Goal: Transaction & Acquisition: Purchase product/service

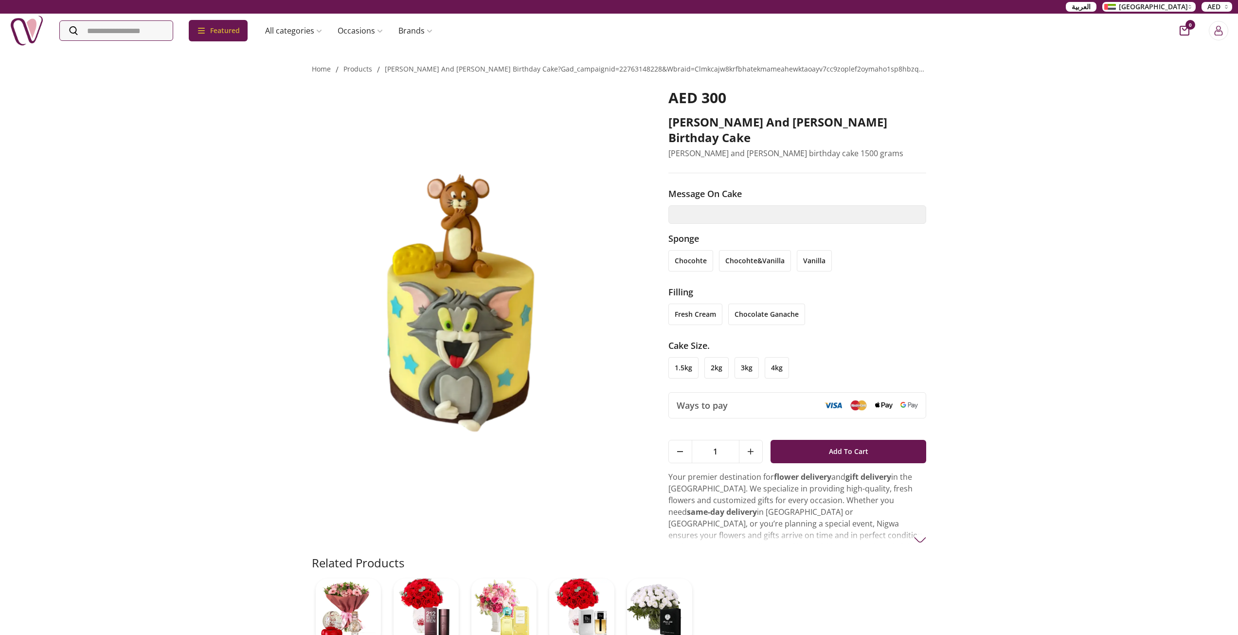
click at [40, 33] on img at bounding box center [27, 31] width 34 height 34
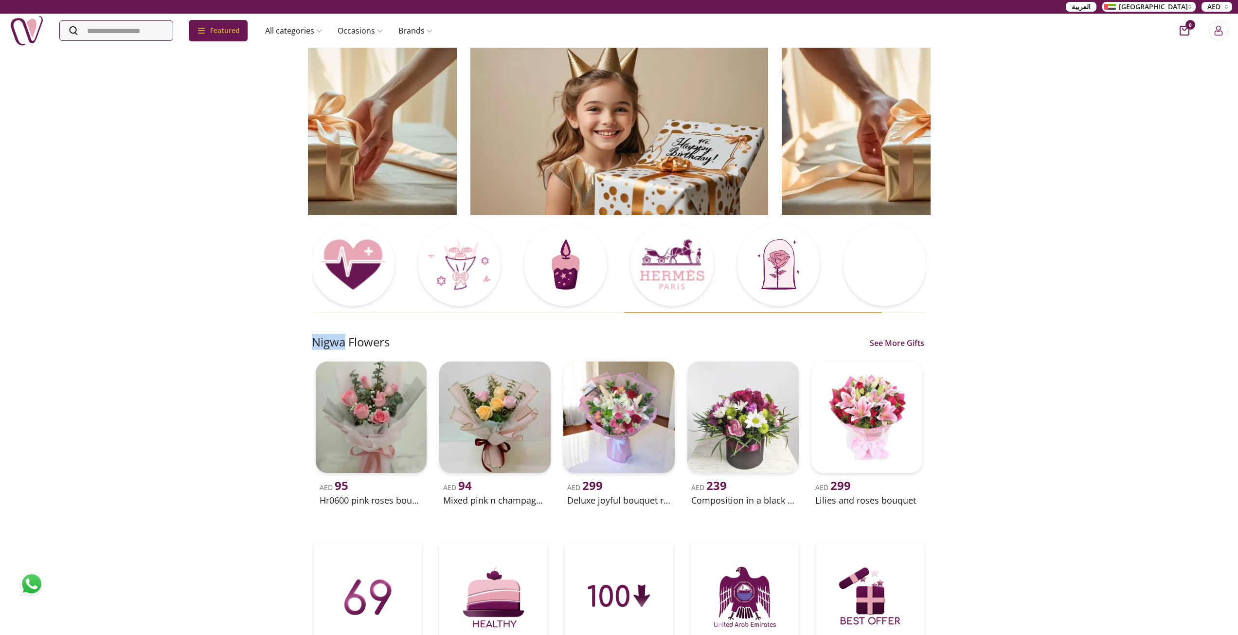
drag, startPoint x: 312, startPoint y: 339, endPoint x: 343, endPoint y: 345, distance: 32.2
copy h2 "Nigwa"
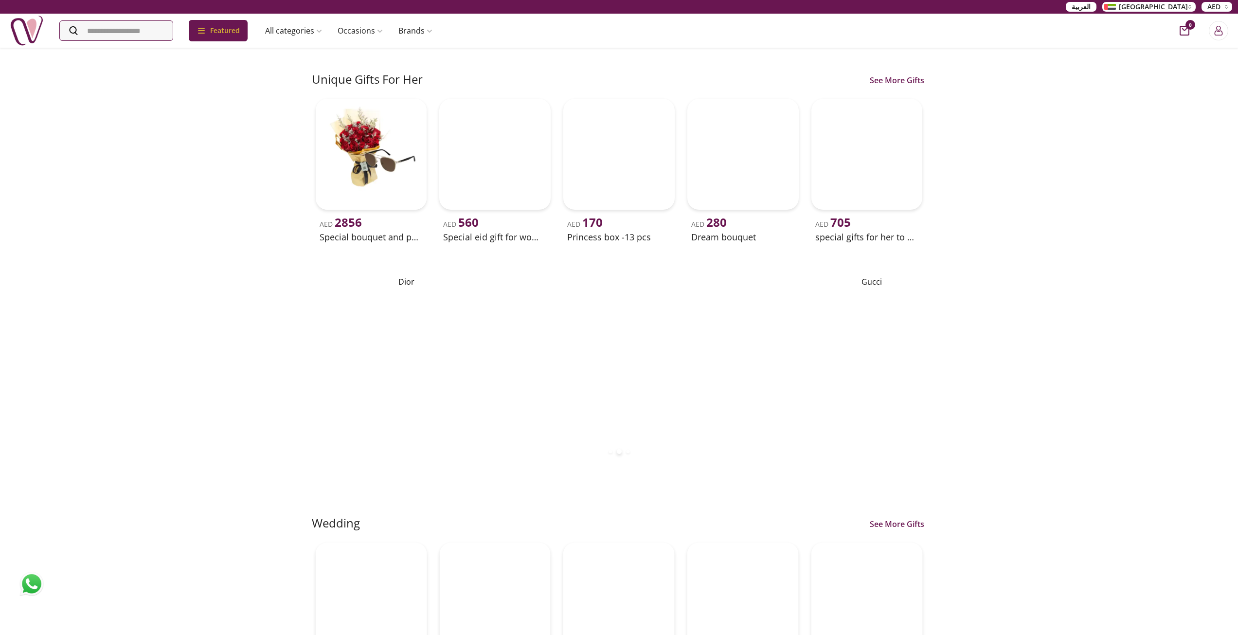
scroll to position [2287, 0]
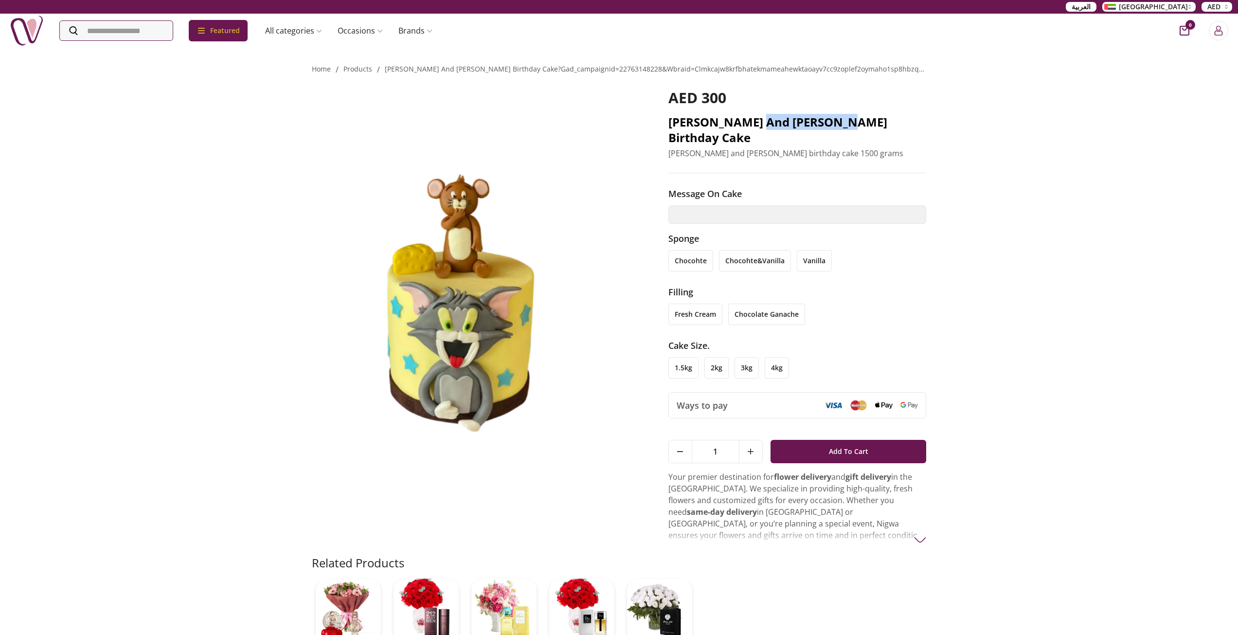
drag, startPoint x: 754, startPoint y: 124, endPoint x: 836, endPoint y: 123, distance: 82.2
click at [836, 123] on h2 "[PERSON_NAME] and [PERSON_NAME] birthday cake" at bounding box center [797, 129] width 258 height 31
copy h2 "birthday cake"
click at [662, 126] on div "AED 300 [PERSON_NAME] and [PERSON_NAME] birthday cake [PERSON_NAME] and [PERSON…" at bounding box center [619, 315] width 615 height 480
drag, startPoint x: 668, startPoint y: 121, endPoint x: 842, endPoint y: 124, distance: 173.7
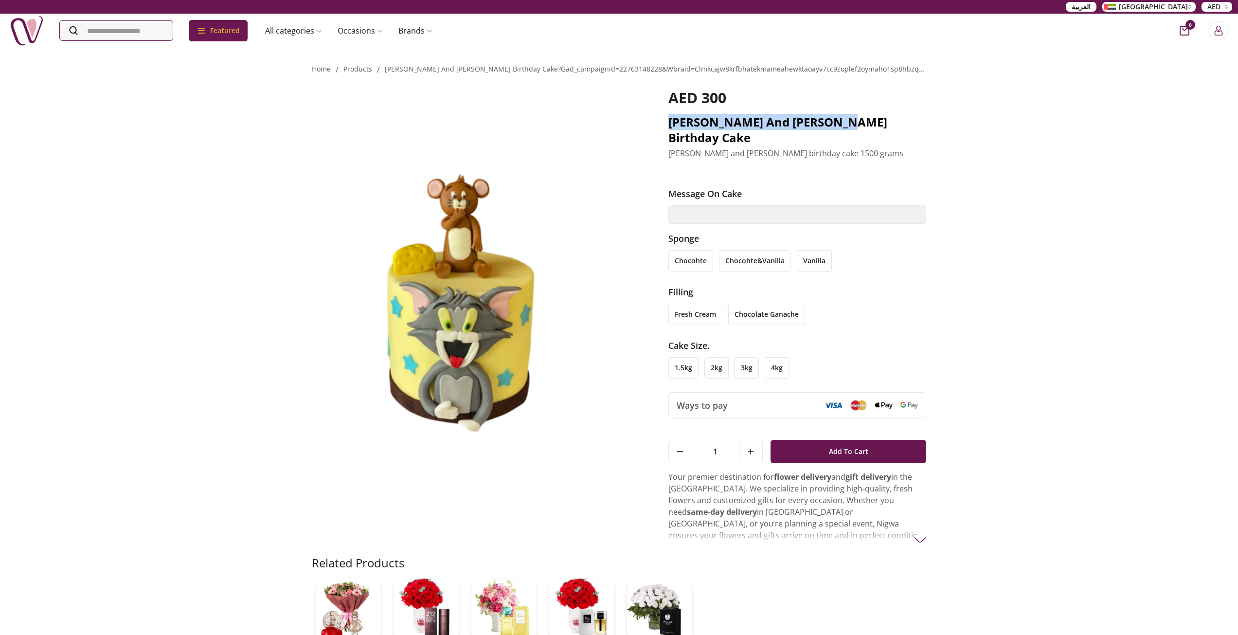
click at [842, 124] on h2 "[PERSON_NAME] and [PERSON_NAME] birthday cake" at bounding box center [797, 129] width 258 height 31
copy h2 "[PERSON_NAME] and [PERSON_NAME] birthday cake"
click at [15, 30] on img at bounding box center [27, 31] width 34 height 34
